Goal: Task Accomplishment & Management: Use online tool/utility

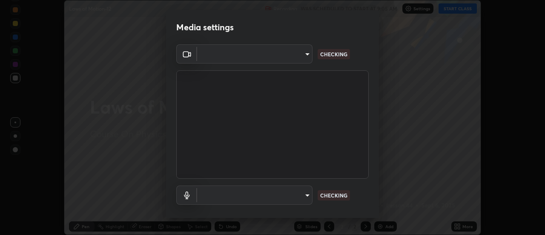
scroll to position [45, 0]
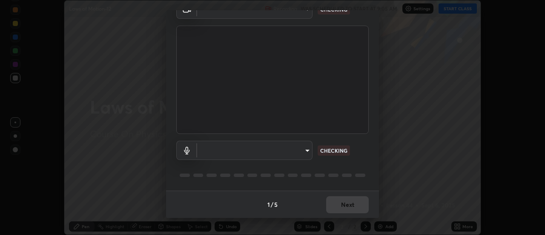
type input "dff715f2b8103cd99efd98edb1208d423aa6cea85c5a492e25875cbf54650d32"
type input "default"
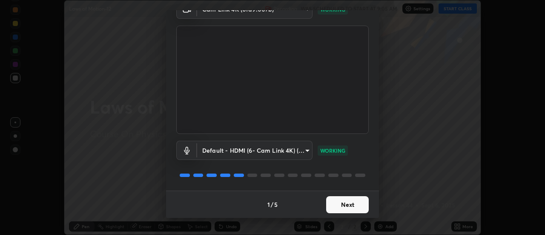
click at [351, 203] on button "Next" at bounding box center [347, 204] width 43 height 17
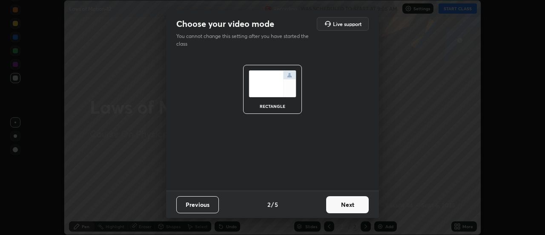
scroll to position [0, 0]
click at [351, 207] on button "Next" at bounding box center [347, 204] width 43 height 17
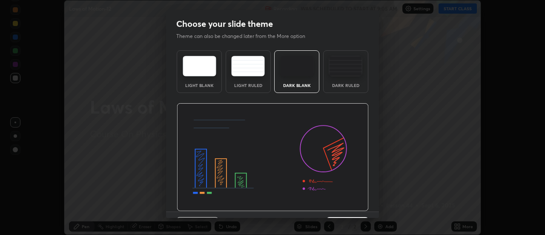
scroll to position [21, 0]
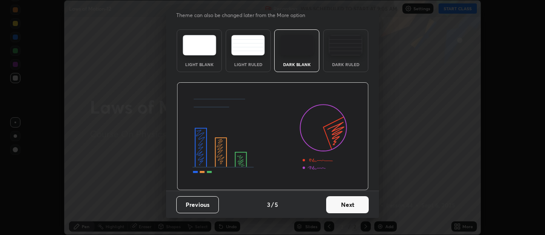
click at [353, 204] on button "Next" at bounding box center [347, 204] width 43 height 17
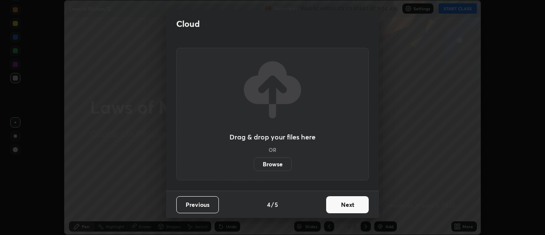
click at [359, 203] on button "Next" at bounding box center [347, 204] width 43 height 17
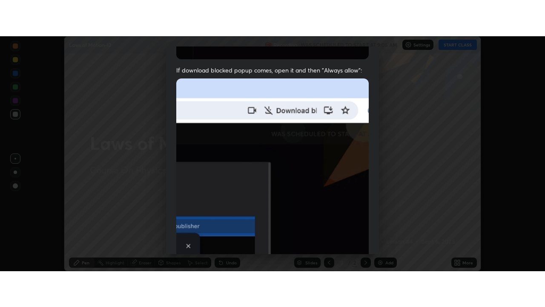
scroll to position [218, 0]
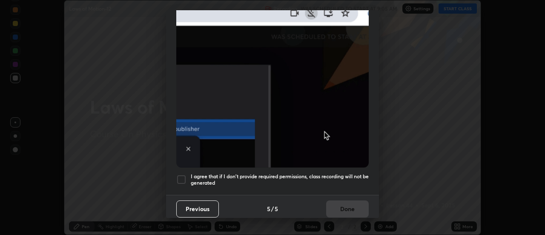
click at [184, 174] on div at bounding box center [181, 179] width 10 height 10
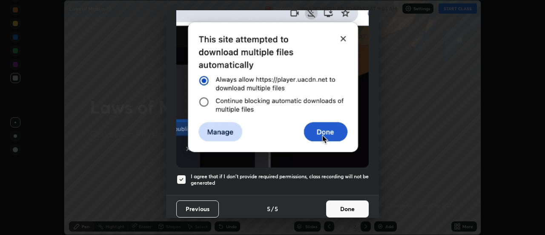
click at [347, 206] on button "Done" at bounding box center [347, 208] width 43 height 17
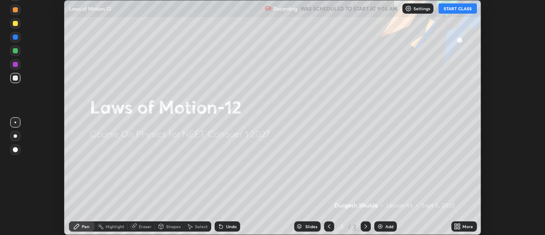
click at [462, 10] on button "START CLASS" at bounding box center [458, 8] width 38 height 10
click at [458, 227] on icon at bounding box center [459, 228] width 2 height 2
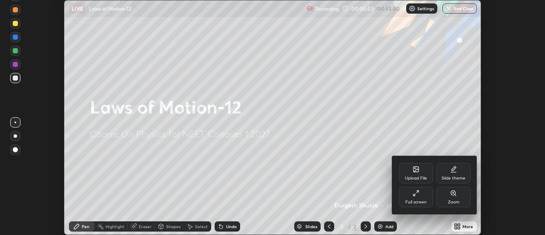
click at [417, 195] on icon at bounding box center [416, 193] width 7 height 7
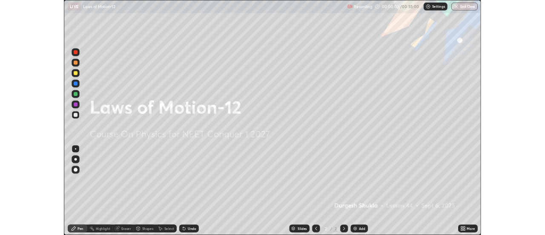
scroll to position [307, 545]
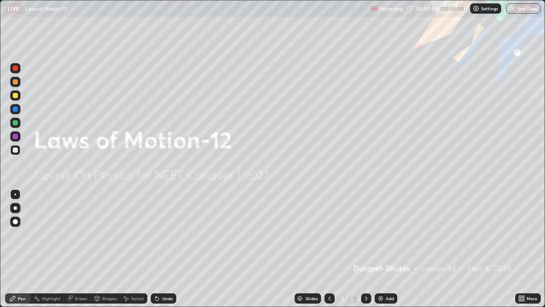
click at [380, 234] on img at bounding box center [380, 298] width 7 height 7
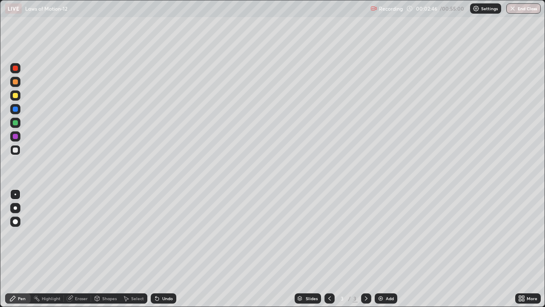
click at [13, 97] on div at bounding box center [15, 95] width 5 height 5
click at [14, 221] on div at bounding box center [15, 221] width 5 height 5
click at [15, 97] on div at bounding box center [15, 95] width 5 height 5
click at [16, 83] on div at bounding box center [15, 81] width 5 height 5
click at [15, 96] on div at bounding box center [15, 95] width 5 height 5
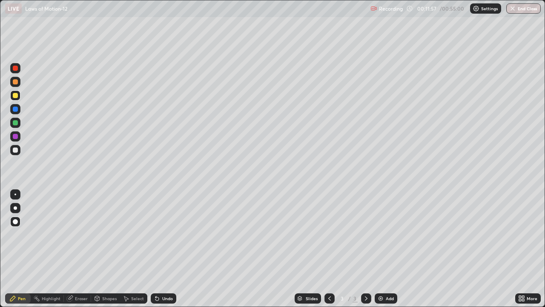
click at [16, 83] on div at bounding box center [15, 81] width 5 height 5
click at [381, 234] on img at bounding box center [380, 298] width 7 height 7
click at [103, 234] on div "Shapes" at bounding box center [109, 298] width 14 height 4
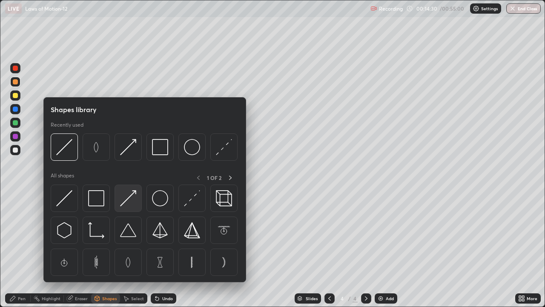
click at [123, 203] on img at bounding box center [128, 198] width 16 height 16
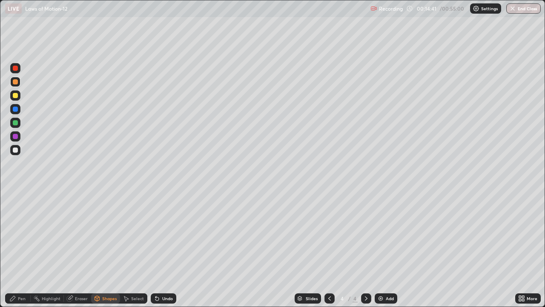
click at [14, 234] on icon at bounding box center [12, 298] width 5 height 5
click at [14, 97] on div at bounding box center [15, 95] width 5 height 5
click at [389, 234] on div "Add" at bounding box center [390, 298] width 8 height 4
click at [81, 234] on div "Eraser" at bounding box center [81, 298] width 13 height 4
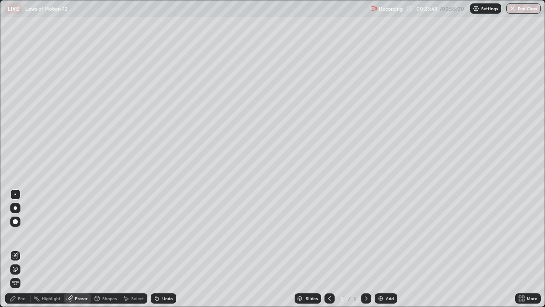
click at [21, 234] on div "Pen" at bounding box center [18, 298] width 26 height 10
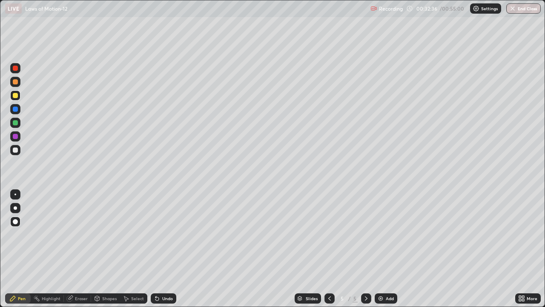
click at [384, 234] on div "Add" at bounding box center [386, 298] width 23 height 10
click at [380, 234] on img at bounding box center [380, 298] width 7 height 7
click at [328, 234] on icon at bounding box center [329, 298] width 7 height 7
click at [366, 234] on icon at bounding box center [366, 298] width 7 height 7
click at [330, 234] on icon at bounding box center [329, 298] width 7 height 7
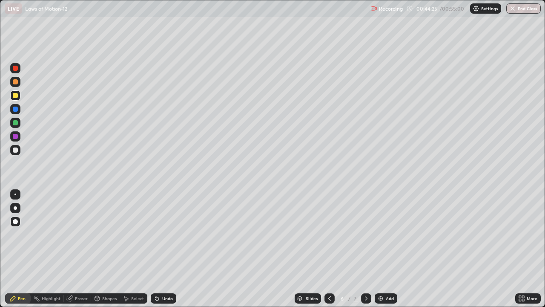
click at [328, 234] on icon at bounding box center [329, 298] width 7 height 7
click at [364, 234] on icon at bounding box center [366, 298] width 7 height 7
click at [365, 234] on icon at bounding box center [366, 298] width 7 height 7
click at [381, 234] on img at bounding box center [380, 298] width 7 height 7
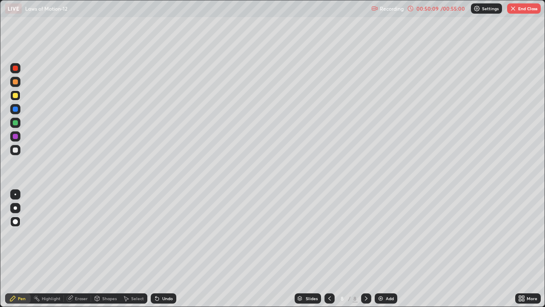
click at [13, 83] on div at bounding box center [15, 81] width 5 height 5
click at [514, 10] on img "button" at bounding box center [513, 8] width 7 height 7
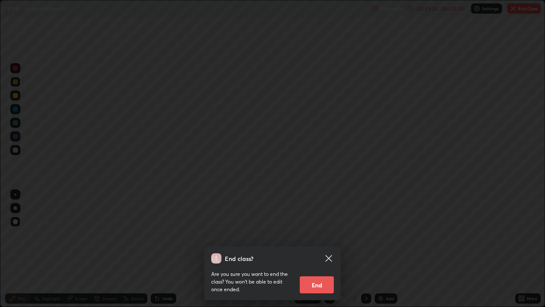
click at [326, 234] on button "End" at bounding box center [317, 284] width 34 height 17
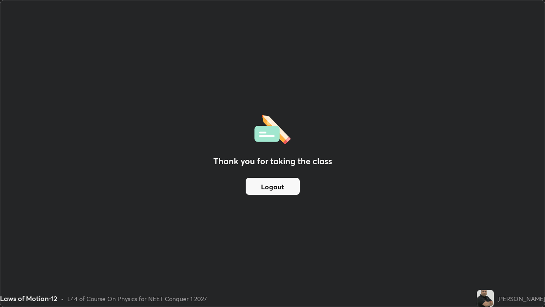
click at [280, 184] on button "Logout" at bounding box center [273, 186] width 54 height 17
click at [277, 185] on button "Logout" at bounding box center [273, 186] width 54 height 17
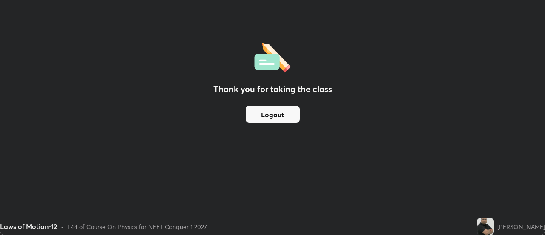
scroll to position [42357, 42046]
